Goal: Task Accomplishment & Management: Use online tool/utility

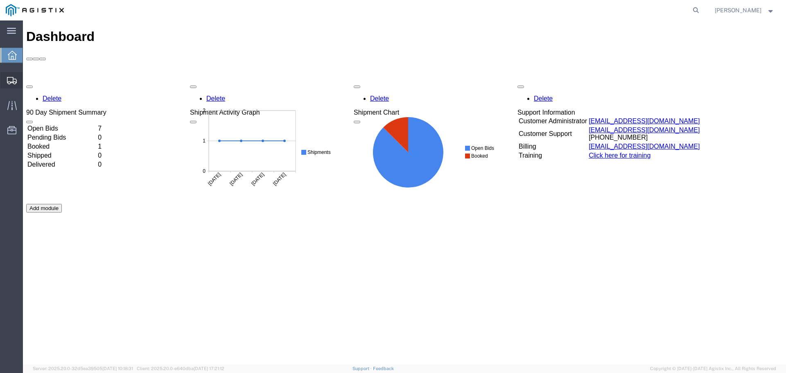
click at [16, 84] on div at bounding box center [11, 80] width 23 height 16
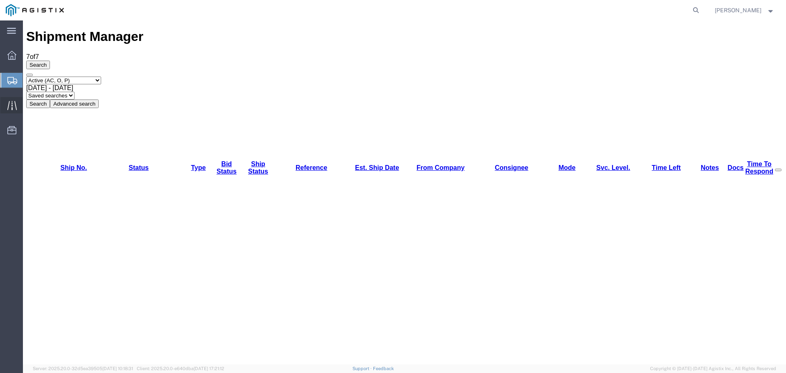
click at [9, 98] on div at bounding box center [11, 105] width 23 height 16
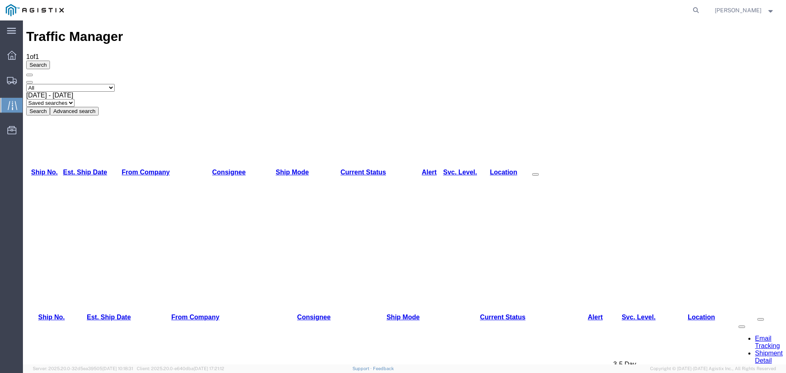
click at [47, 364] on link "56964325" at bounding box center [40, 367] width 29 height 7
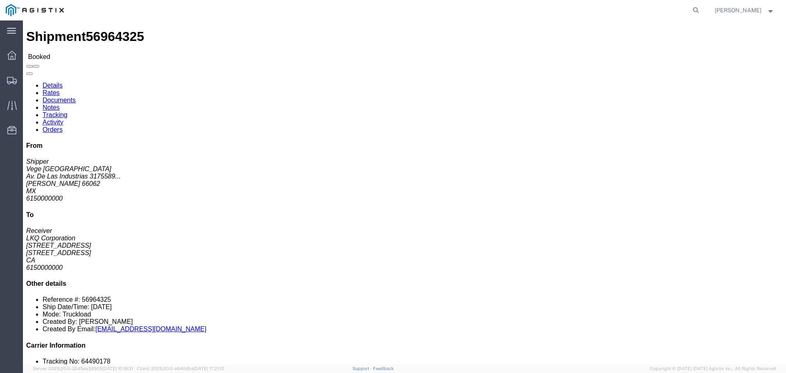
click button
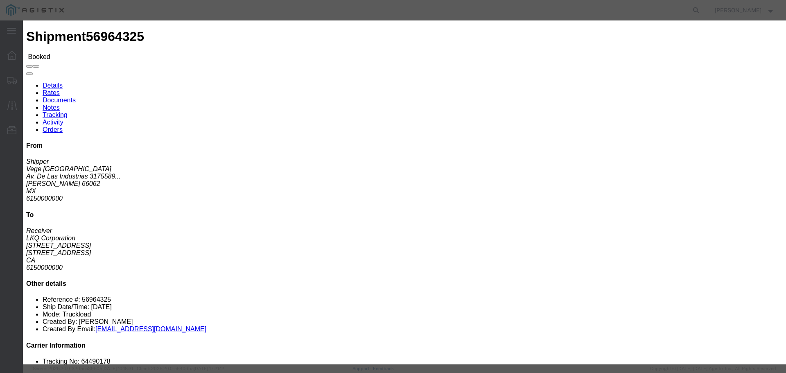
click button "Add Transit"
type input "[DATE]"
type input "4:00 PM"
click select "Select Arrival Notice Available Arrival Notice Imported Arrive at Delivery Loca…"
select select "DELIVRED"
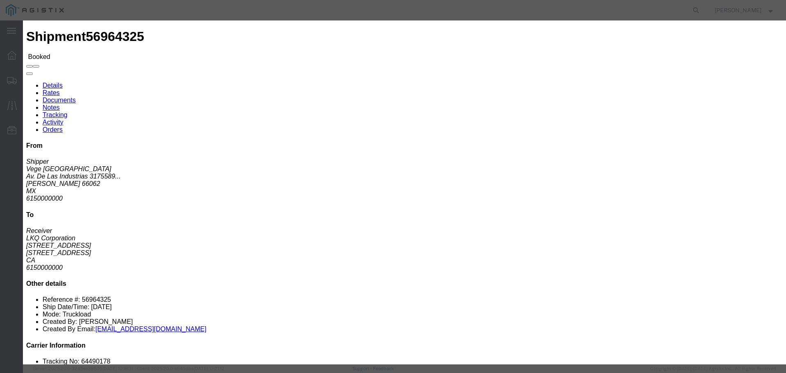
click select "Select Arrival Notice Available Arrival Notice Imported Arrive at Delivery Loca…"
click input "4:00 PM"
type input "12:00 PM"
click button "Save"
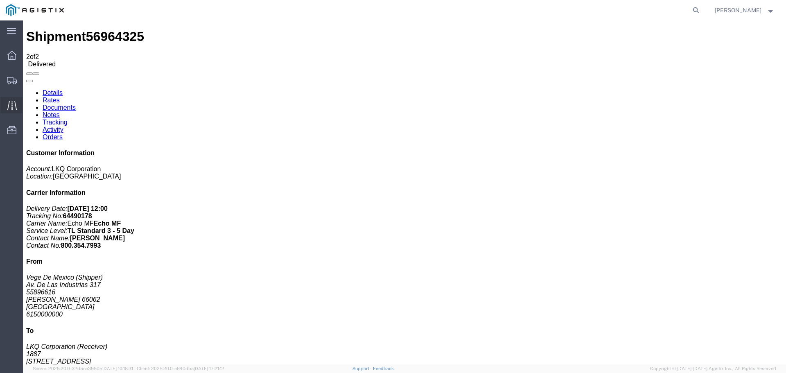
click at [14, 106] on icon at bounding box center [11, 105] width 9 height 9
